Goal: Check status: Check status

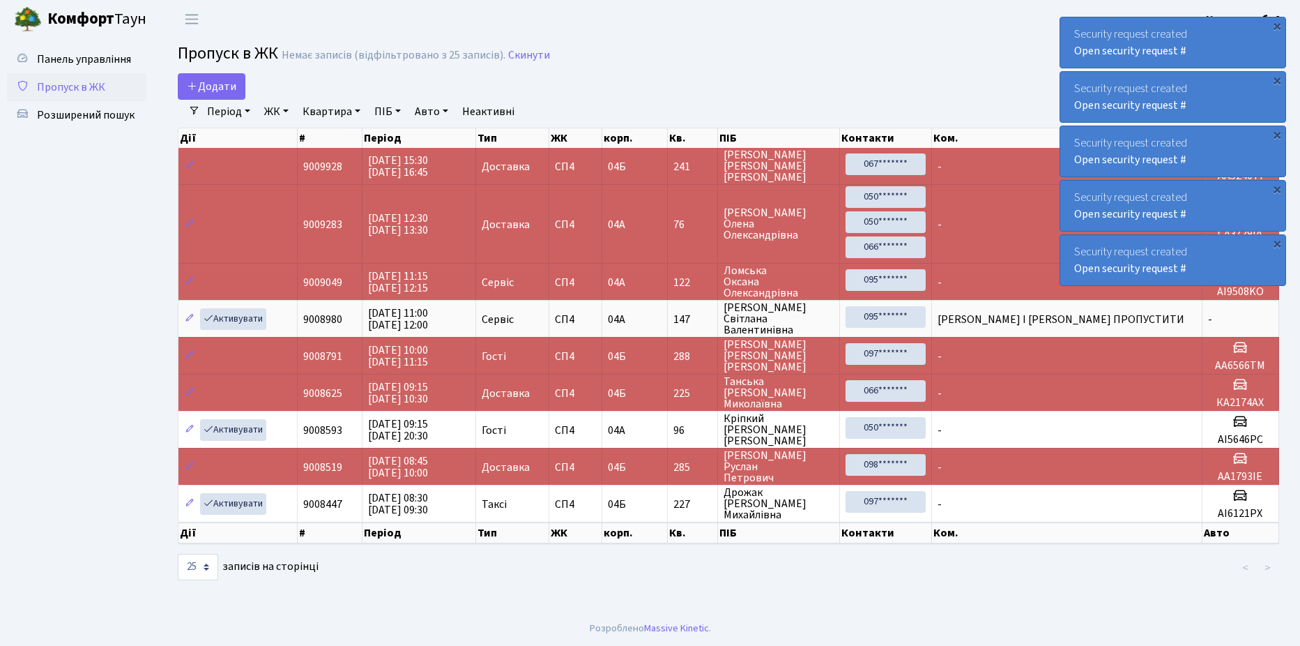
select select "25"
click at [53, 72] on link "Панель управління" at bounding box center [76, 59] width 139 height 28
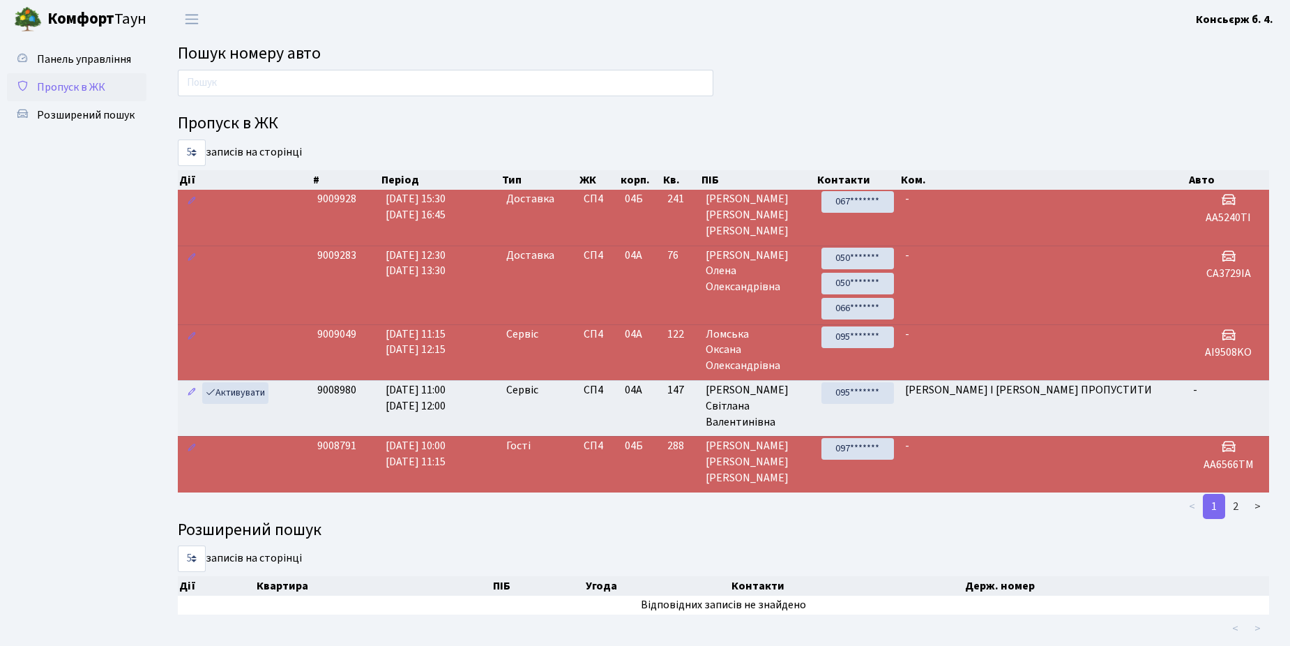
click at [92, 96] on link "Пропуск в ЖК" at bounding box center [76, 87] width 139 height 28
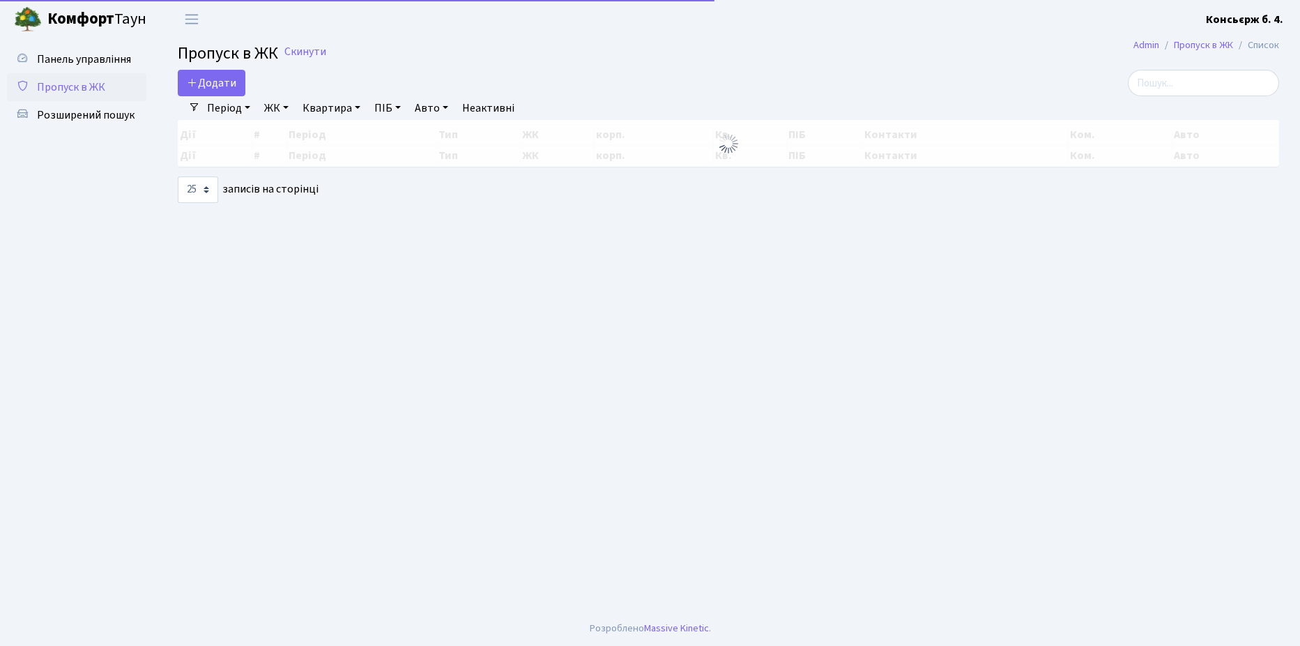
select select "25"
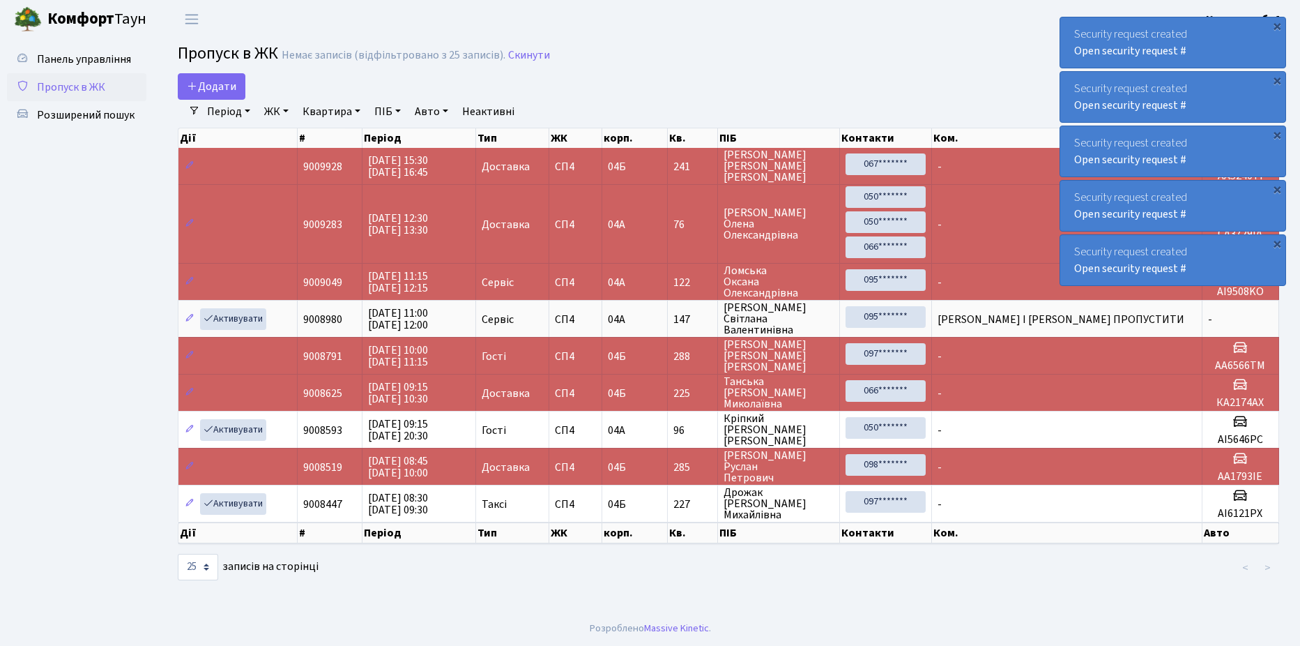
select select "25"
